Goal: Task Accomplishment & Management: Manage account settings

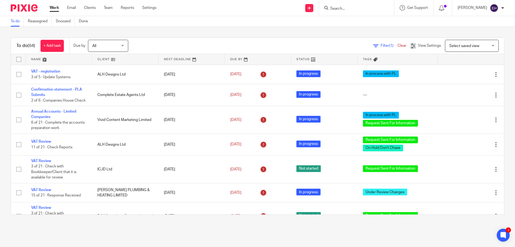
click at [36, 59] on link at bounding box center [59, 59] width 66 height 11
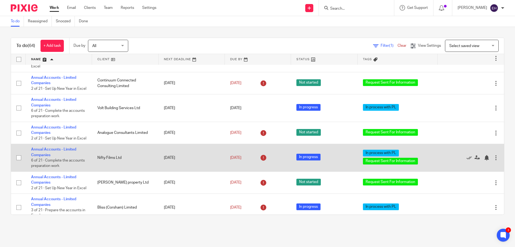
scroll to position [161, 0]
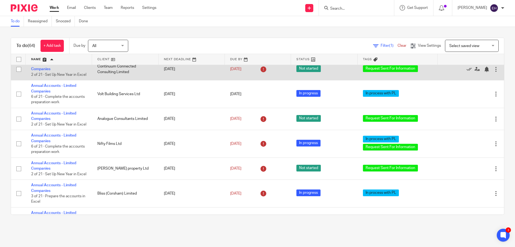
click at [119, 80] on td "Continuum Connected Consulting Limited" at bounding box center [125, 69] width 66 height 22
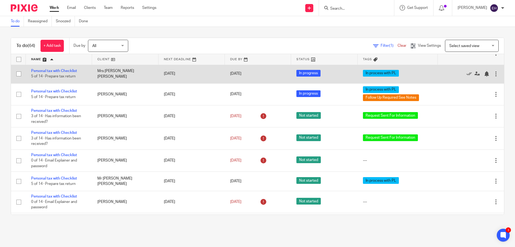
scroll to position [591, 0]
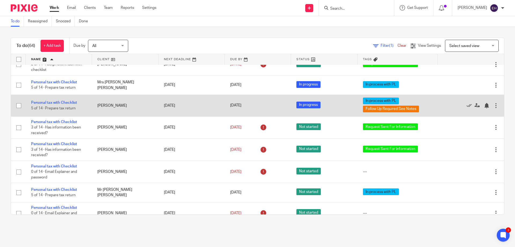
click at [98, 116] on td "Howell, Debbie" at bounding box center [125, 105] width 66 height 22
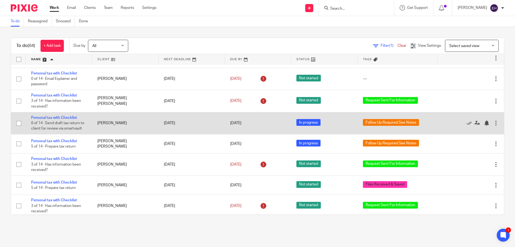
scroll to position [752, 0]
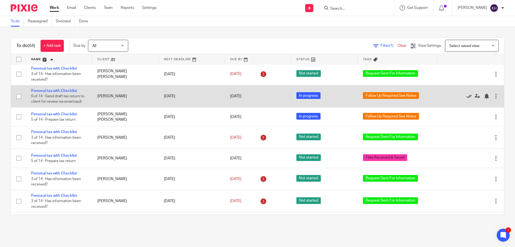
click at [467, 99] on icon at bounding box center [469, 95] width 5 height 5
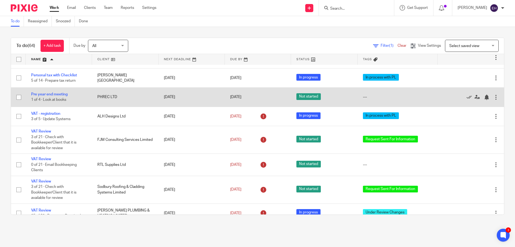
scroll to position [1101, 0]
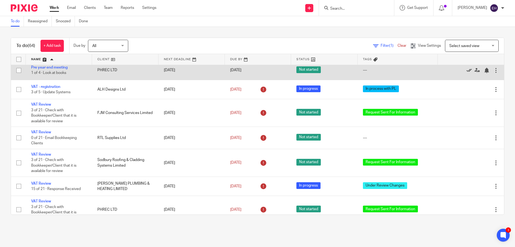
click at [467, 73] on icon at bounding box center [469, 70] width 5 height 5
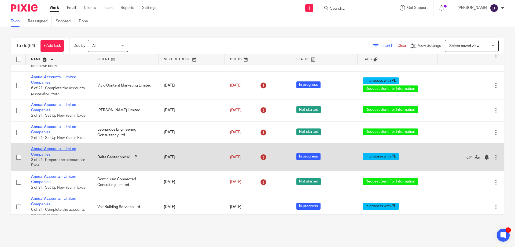
scroll to position [54, 0]
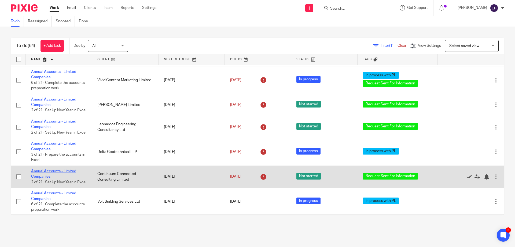
drag, startPoint x: 57, startPoint y: 189, endPoint x: 46, endPoint y: 189, distance: 11.3
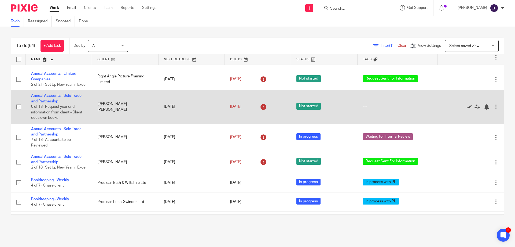
scroll to position [349, 0]
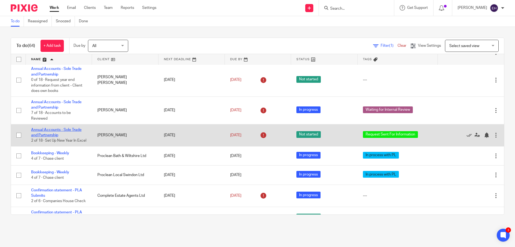
drag, startPoint x: 53, startPoint y: 175, endPoint x: 39, endPoint y: 174, distance: 13.8
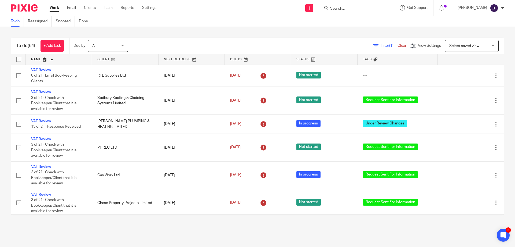
scroll to position [1119, 0]
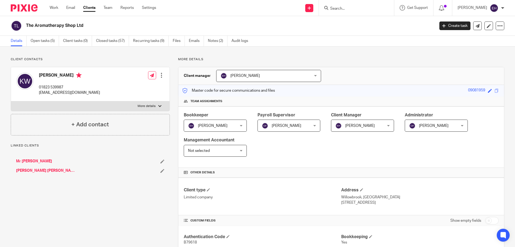
scroll to position [215, 0]
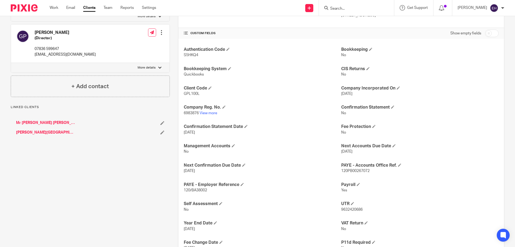
scroll to position [188, 0]
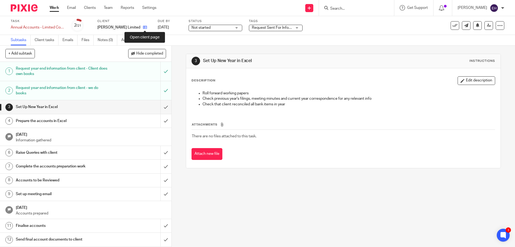
click at [144, 26] on icon at bounding box center [145, 27] width 4 height 4
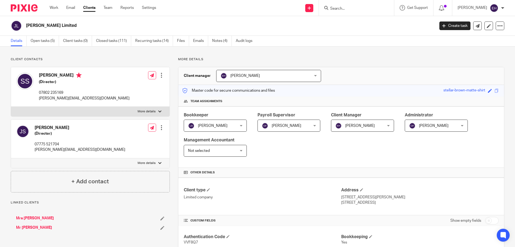
scroll to position [254, 0]
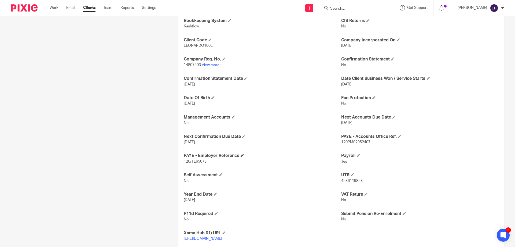
scroll to position [242, 0]
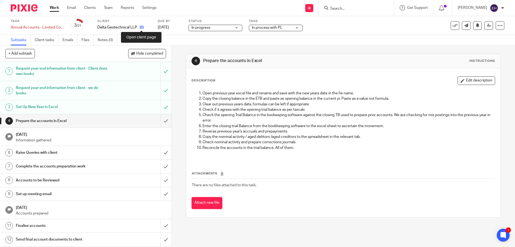
click at [141, 27] on icon at bounding box center [142, 27] width 4 height 4
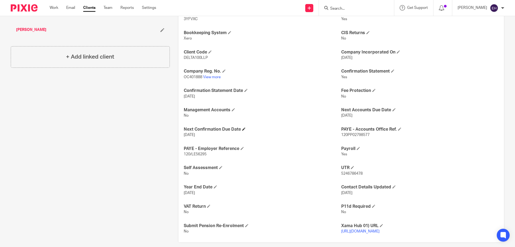
scroll to position [230, 0]
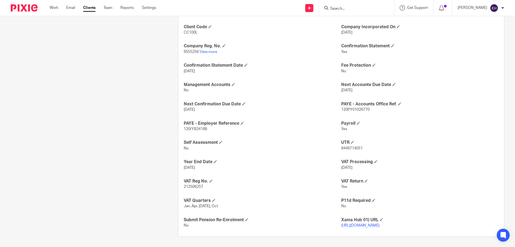
scroll to position [249, 0]
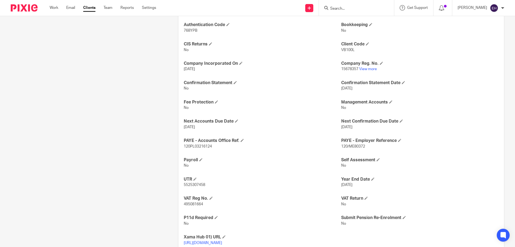
scroll to position [235, 0]
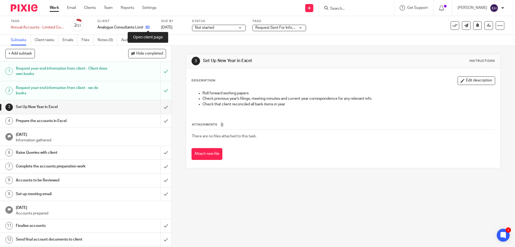
click at [148, 28] on icon at bounding box center [148, 27] width 4 height 4
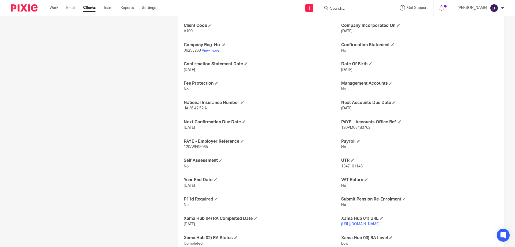
scroll to position [254, 0]
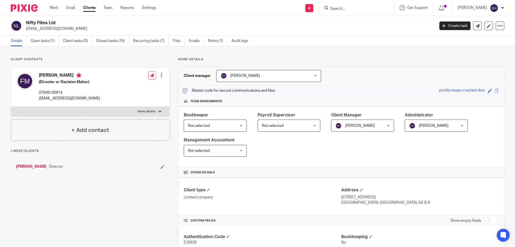
scroll to position [235, 0]
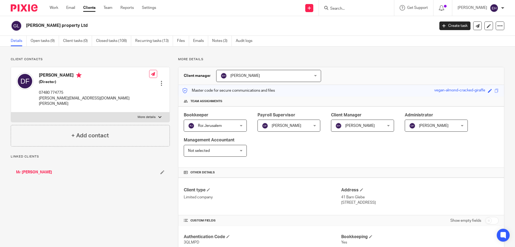
scroll to position [254, 0]
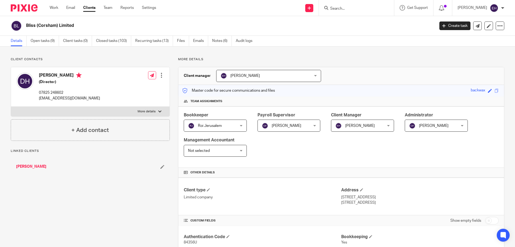
scroll to position [273, 0]
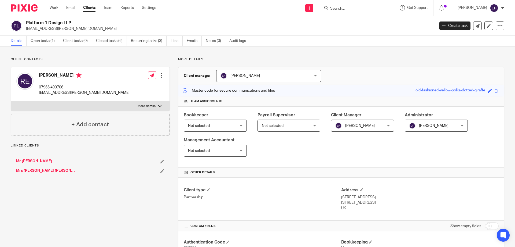
scroll to position [196, 0]
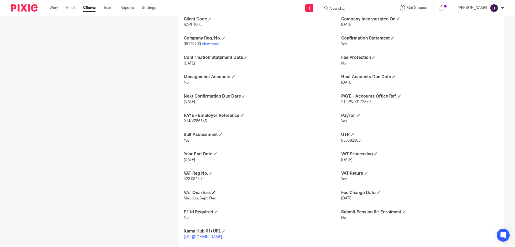
scroll to position [268, 0]
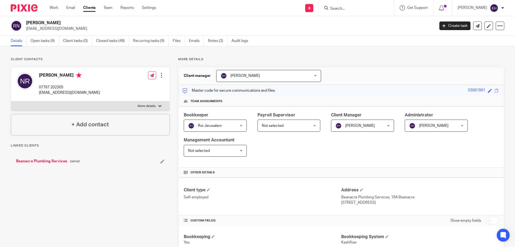
scroll to position [191, 0]
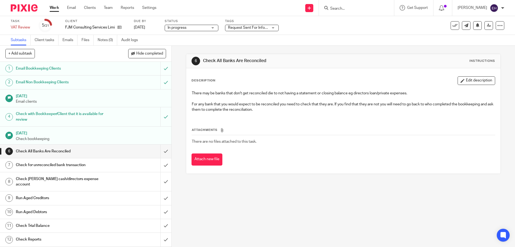
click at [245, 28] on span "Request Sent For Information" at bounding box center [253, 28] width 50 height 4
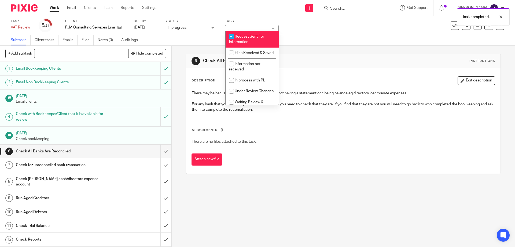
click at [250, 41] on li "Request Sent For Information" at bounding box center [252, 39] width 53 height 16
checkbox input "false"
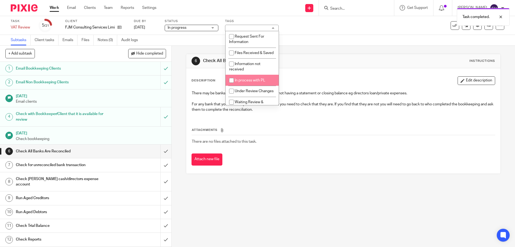
click at [251, 82] on span "In process with PL" at bounding box center [250, 80] width 31 height 4
checkbox input "true"
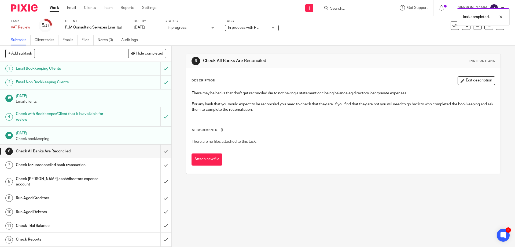
click at [293, 48] on div "6 Check All Banks Are Reconciled Instructions Description Edit description Ther…" at bounding box center [343, 114] width 315 height 136
click at [161, 149] on input "submit" at bounding box center [86, 150] width 172 height 13
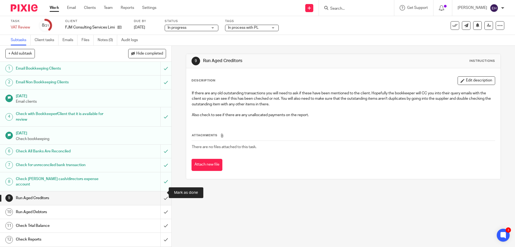
drag, startPoint x: 160, startPoint y: 193, endPoint x: 124, endPoint y: 190, distance: 35.6
click at [159, 193] on input "submit" at bounding box center [86, 197] width 172 height 13
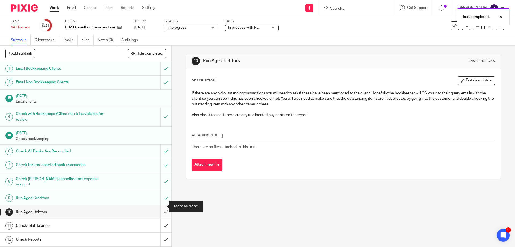
click at [161, 207] on input "submit" at bounding box center [86, 211] width 172 height 13
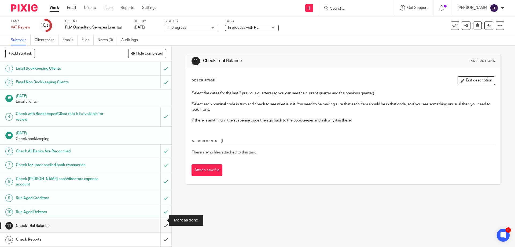
click at [160, 220] on input "submit" at bounding box center [86, 225] width 172 height 13
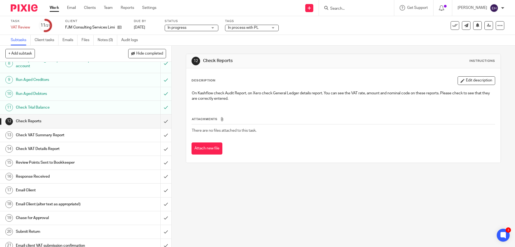
scroll to position [118, 0]
click at [159, 117] on input "submit" at bounding box center [86, 120] width 172 height 13
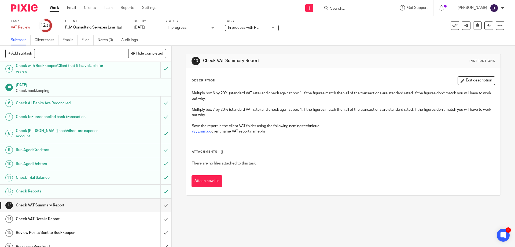
scroll to position [118, 0]
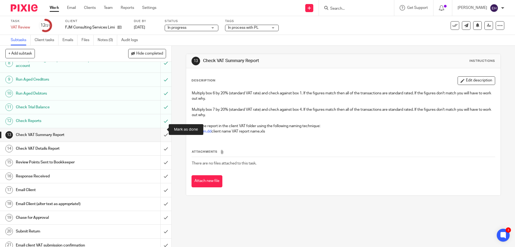
click at [163, 131] on input "submit" at bounding box center [86, 134] width 172 height 13
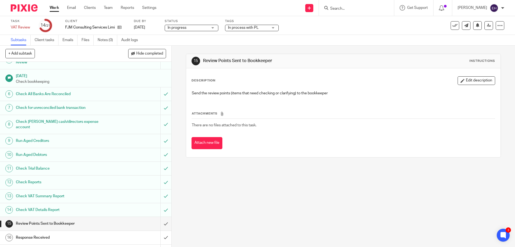
scroll to position [118, 0]
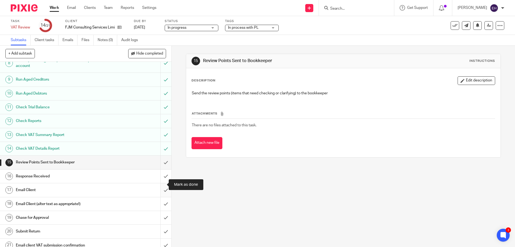
click at [159, 184] on input "submit" at bounding box center [86, 189] width 172 height 13
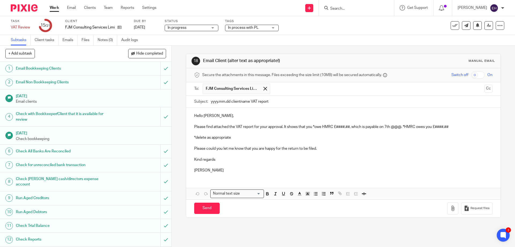
drag, startPoint x: 209, startPoint y: 100, endPoint x: 249, endPoint y: 99, distance: 39.7
click at [249, 99] on input "yyyy.mm.dd clientname VAT report" at bounding box center [352, 102] width 282 height 12
type input "[DATE] FJM Consulting VAT report"
click at [315, 128] on p "Please find attached the VAT report for your approval. It shows that you *owe H…" at bounding box center [343, 126] width 298 height 5
drag, startPoint x: 334, startPoint y: 127, endPoint x: 348, endPoint y: 127, distance: 13.7
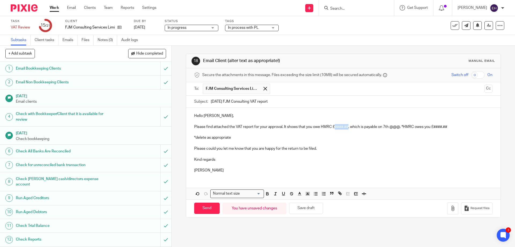
click at [348, 127] on p "Please find attached the VAT report for your approval. It shows that you owe HM…" at bounding box center [343, 126] width 298 height 5
drag, startPoint x: 388, startPoint y: 129, endPoint x: 398, endPoint y: 127, distance: 9.5
click at [398, 127] on p "Please find attached the VAT report for your approval. It shows that you owe HM…" at bounding box center [343, 126] width 298 height 5
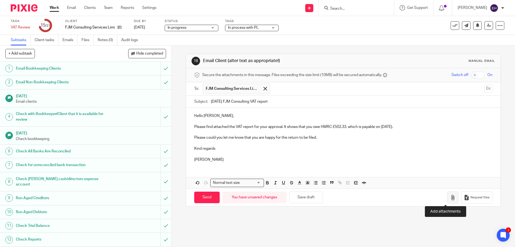
click at [450, 199] on icon "button" at bounding box center [452, 197] width 5 height 5
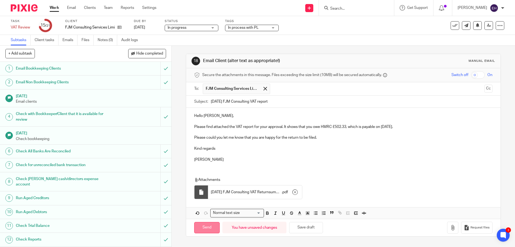
click at [205, 225] on input "Send" at bounding box center [207, 228] width 26 height 12
type input "Sent"
click at [268, 28] on span "In process with PL" at bounding box center [248, 28] width 40 height 6
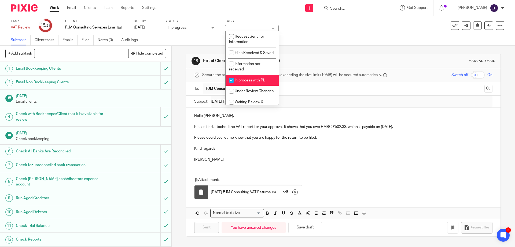
click at [252, 82] on li "In process with PL" at bounding box center [252, 80] width 53 height 11
checkbox input "false"
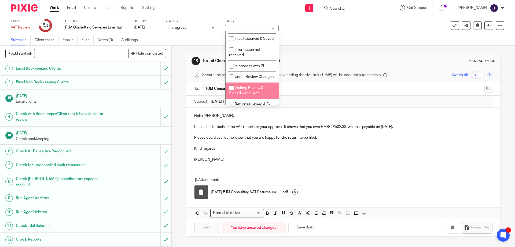
scroll to position [81, 0]
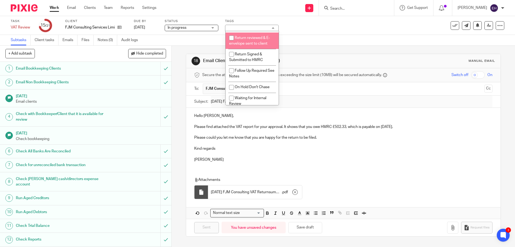
click at [263, 45] on span "Return reviewed & E-envelope sent to client" at bounding box center [249, 40] width 41 height 9
checkbox input "true"
click at [295, 46] on div "18 Email Client (alter text as appropriate!) Manual email Secure the attachment…" at bounding box center [343, 145] width 315 height 199
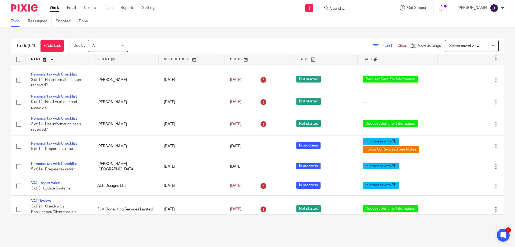
scroll to position [1012, 0]
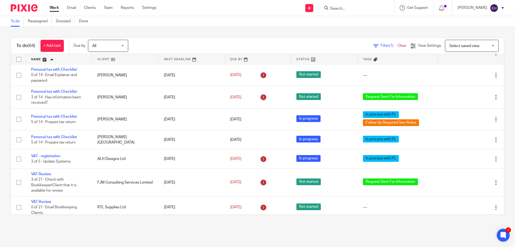
click at [359, 10] on input "Search" at bounding box center [354, 8] width 48 height 5
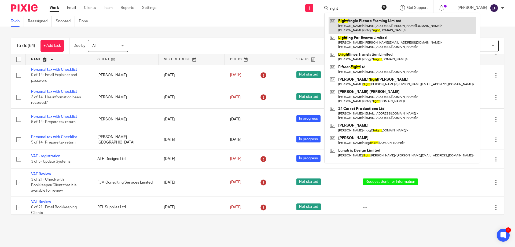
type input "right"
click at [365, 26] on link at bounding box center [402, 25] width 147 height 17
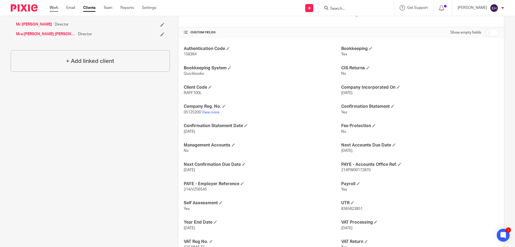
click at [57, 7] on link "Work" at bounding box center [54, 7] width 9 height 5
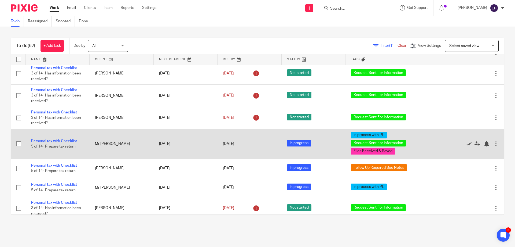
scroll to position [1361, 0]
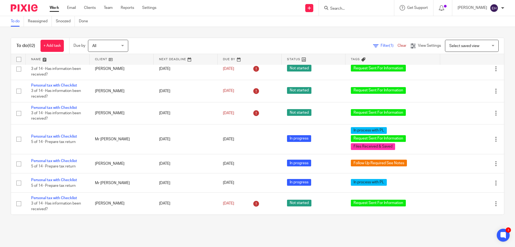
drag, startPoint x: 32, startPoint y: 60, endPoint x: 37, endPoint y: 61, distance: 4.6
click at [32, 60] on link at bounding box center [58, 59] width 64 height 11
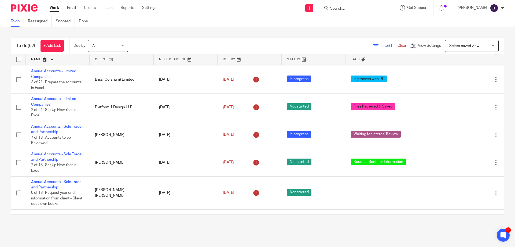
scroll to position [349, 0]
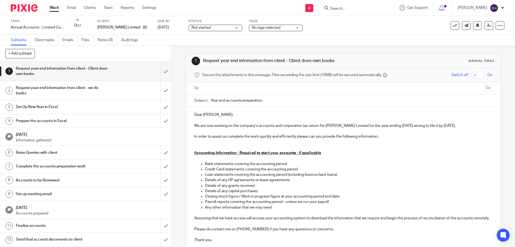
click at [212, 88] on input "text" at bounding box center [343, 88] width 278 height 6
click at [273, 92] on input "text" at bounding box center [372, 88] width 219 height 10
click at [419, 126] on p "We are now working on the company’s accounts and corporation tax return for [PE…" at bounding box center [343, 126] width 298 height 5
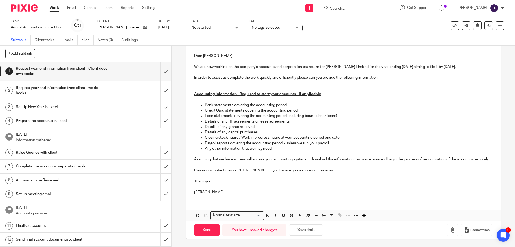
scroll to position [66, 0]
click at [196, 231] on input "Send" at bounding box center [207, 230] width 26 height 12
type input "Sent"
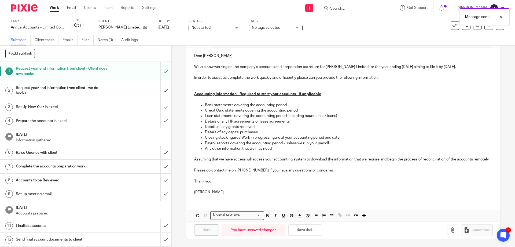
click at [280, 28] on span "No tags selected" at bounding box center [266, 28] width 28 height 4
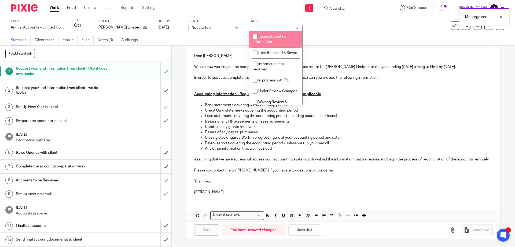
click at [276, 39] on li "Request Sent For Information" at bounding box center [275, 39] width 53 height 16
checkbox input "true"
click at [320, 39] on div "Subtasks Client tasks Emails Files Notes (0) Audit logs" at bounding box center [257, 40] width 515 height 11
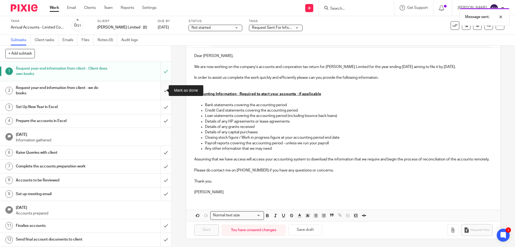
click at [158, 90] on input "submit" at bounding box center [86, 90] width 172 height 19
